Goal: Information Seeking & Learning: Learn about a topic

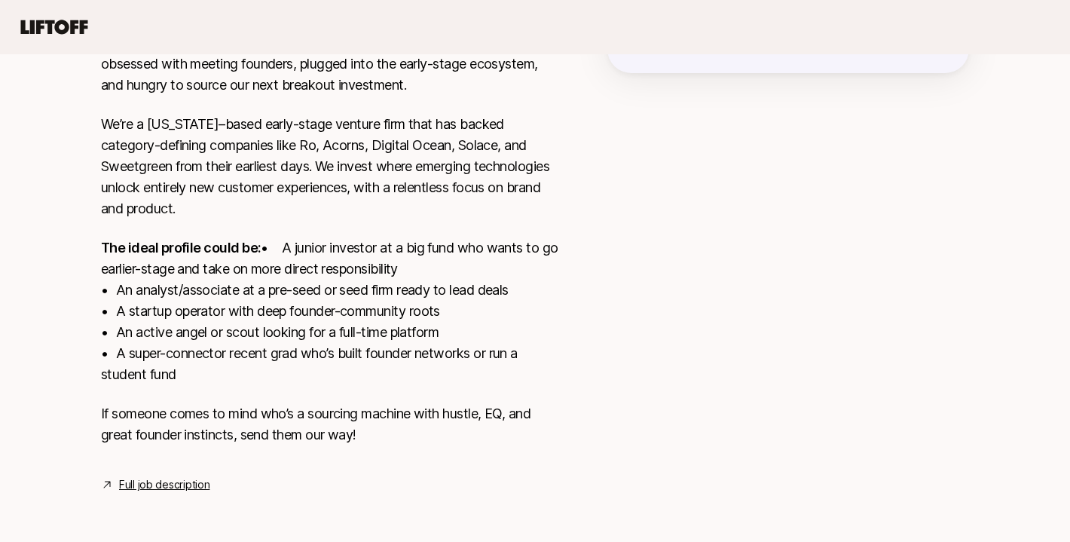
scroll to position [392, 0]
click at [146, 487] on link "Full job description" at bounding box center [164, 484] width 90 height 18
click at [191, 484] on link "Full job description" at bounding box center [164, 484] width 90 height 18
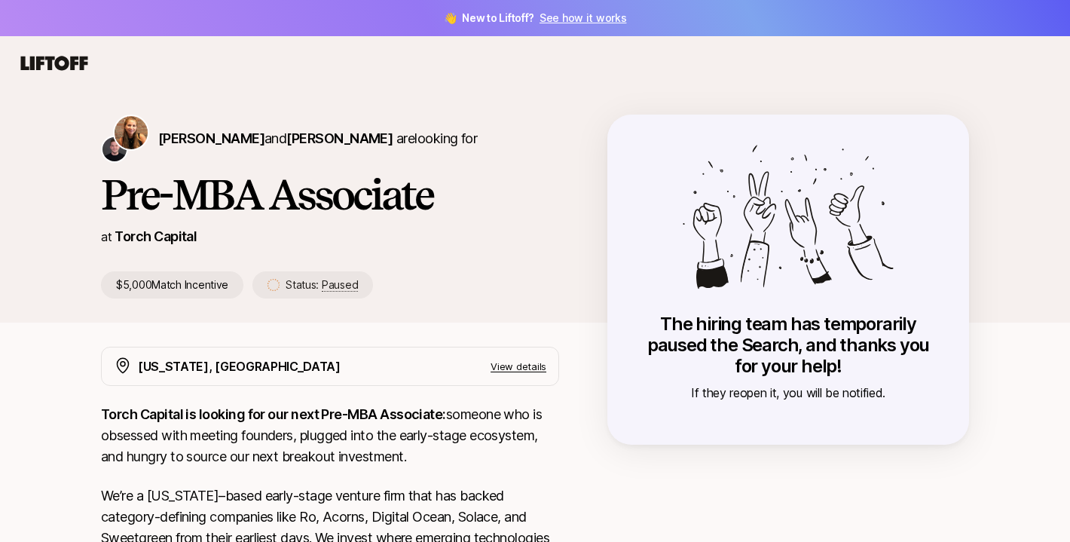
scroll to position [0, 0]
click at [507, 368] on p "View details" at bounding box center [518, 366] width 56 height 15
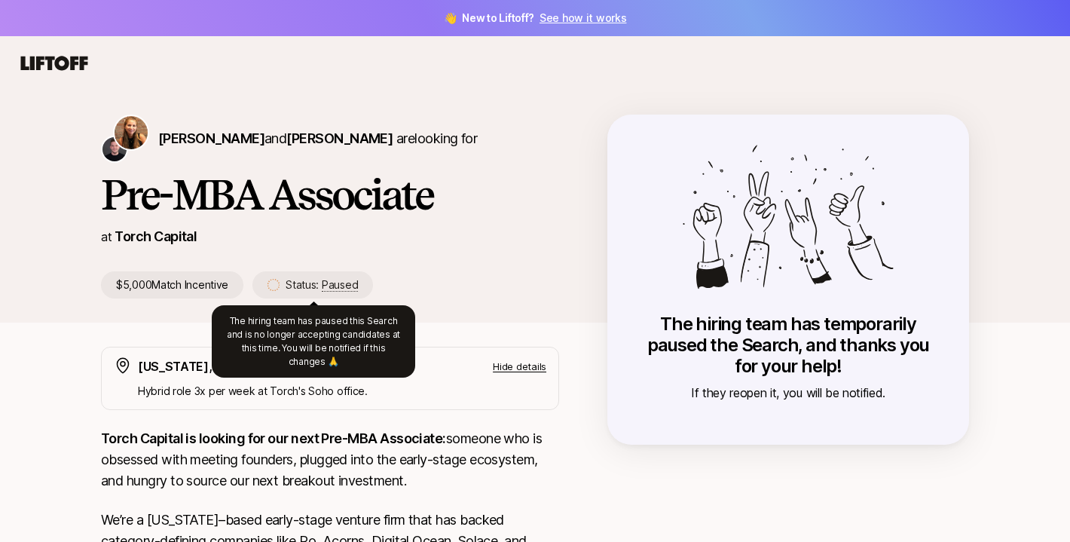
click at [355, 281] on span "Paused" at bounding box center [340, 285] width 36 height 14
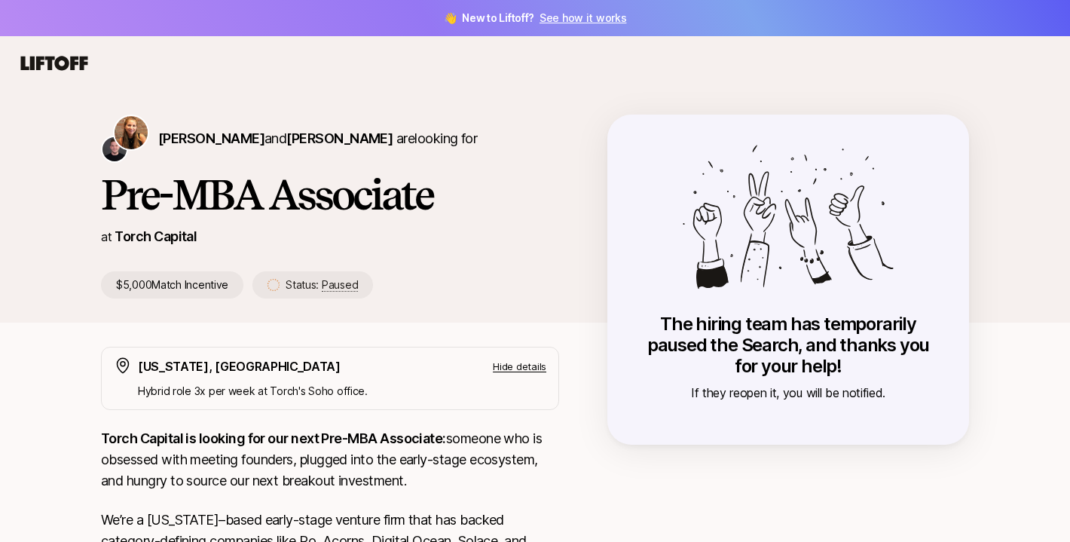
click at [355, 281] on span "Paused" at bounding box center [340, 285] width 36 height 14
click at [361, 312] on div "Katie Reiner and Christopher Harper are looking for Pre-MBA Associate at Torch …" at bounding box center [535, 218] width 904 height 208
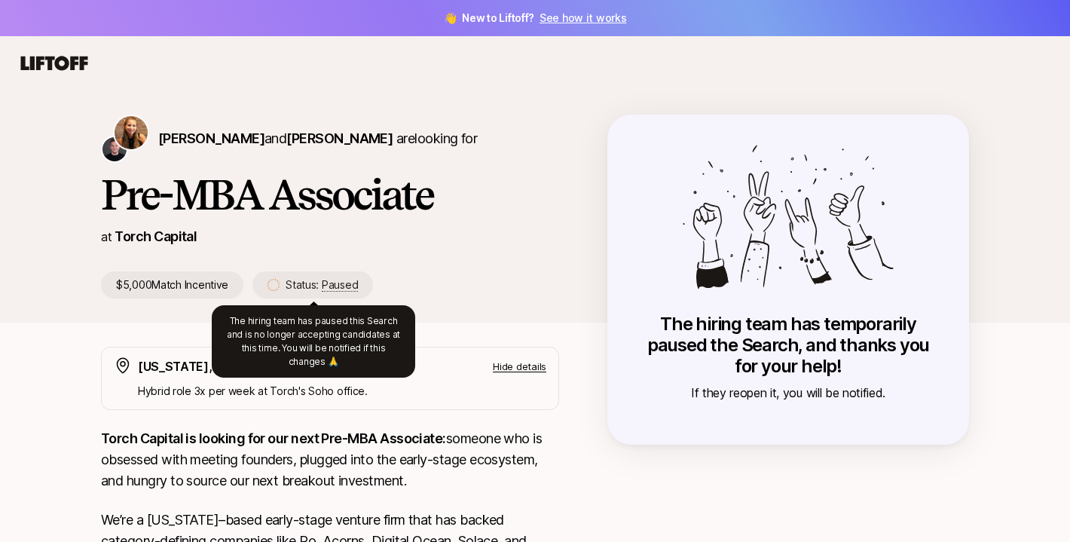
click at [335, 284] on span "Paused" at bounding box center [340, 285] width 36 height 14
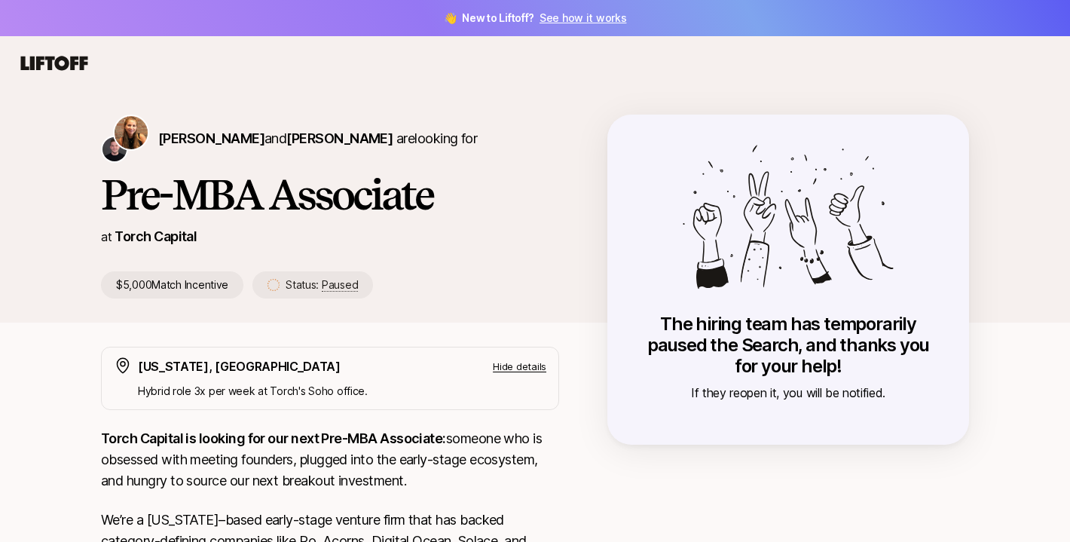
click at [335, 284] on span "Paused" at bounding box center [340, 285] width 36 height 14
